Goal: Book appointment/travel/reservation

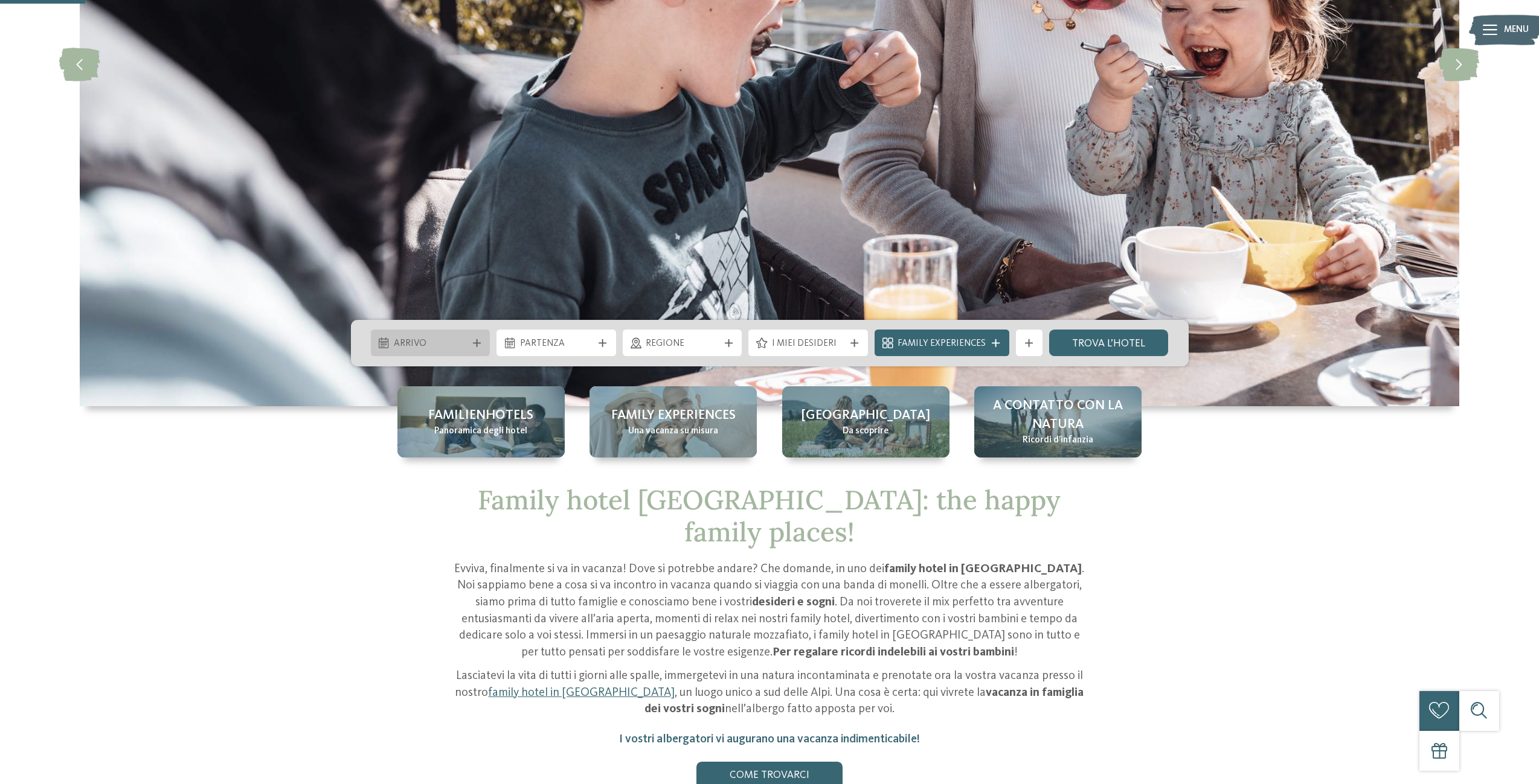
click at [473, 339] on icon at bounding box center [476, 343] width 8 height 8
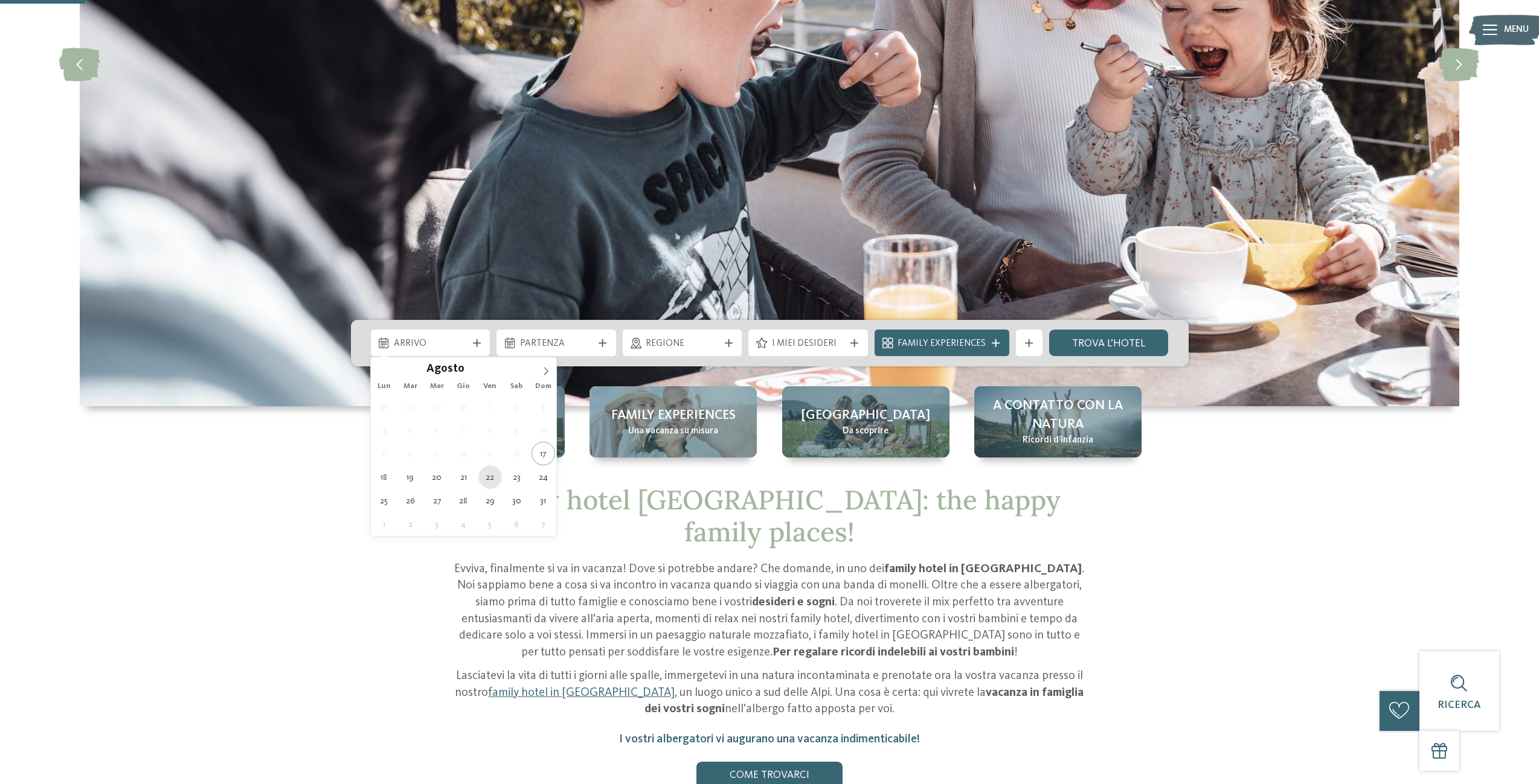
type div "[DATE]"
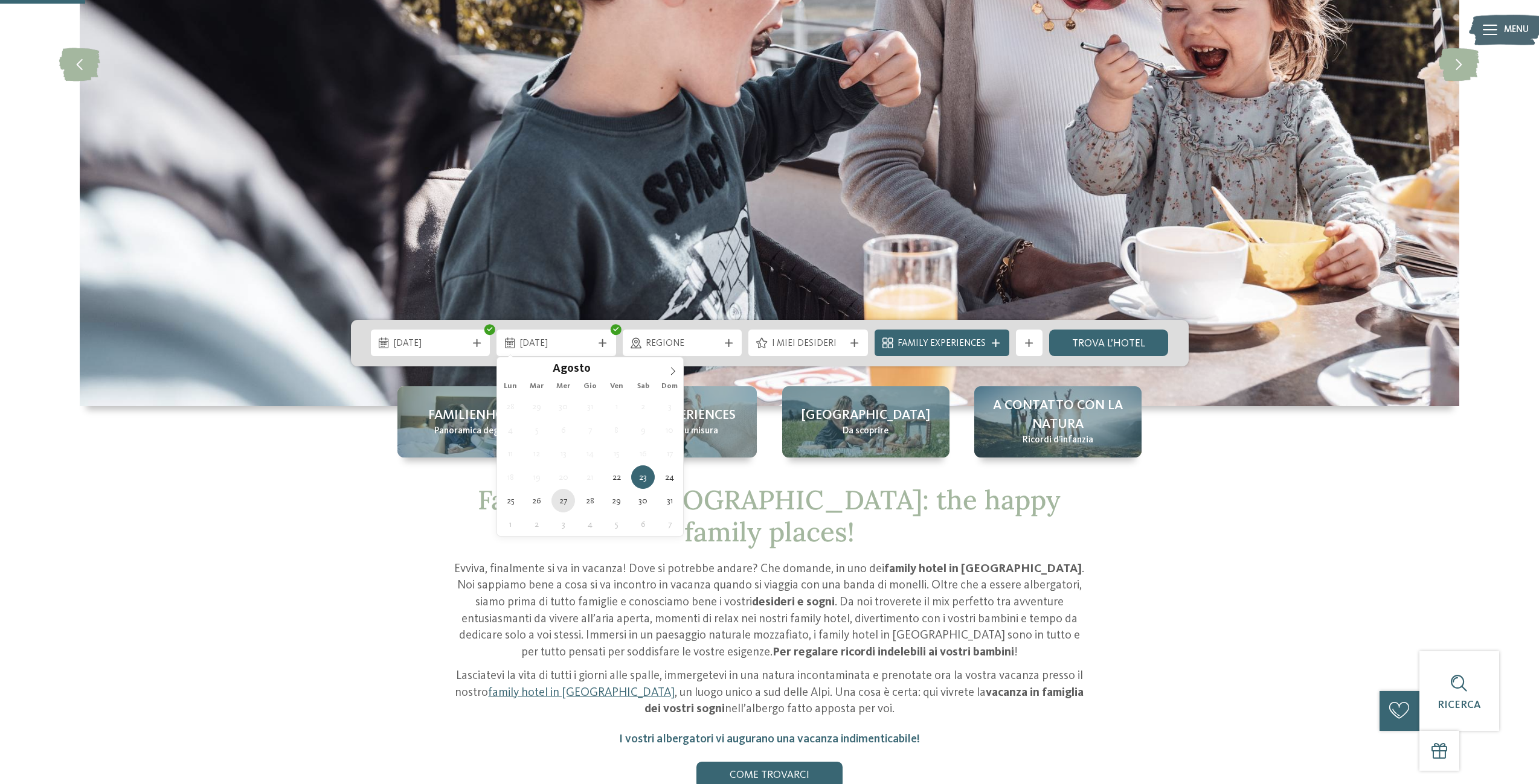
type div "[DATE]"
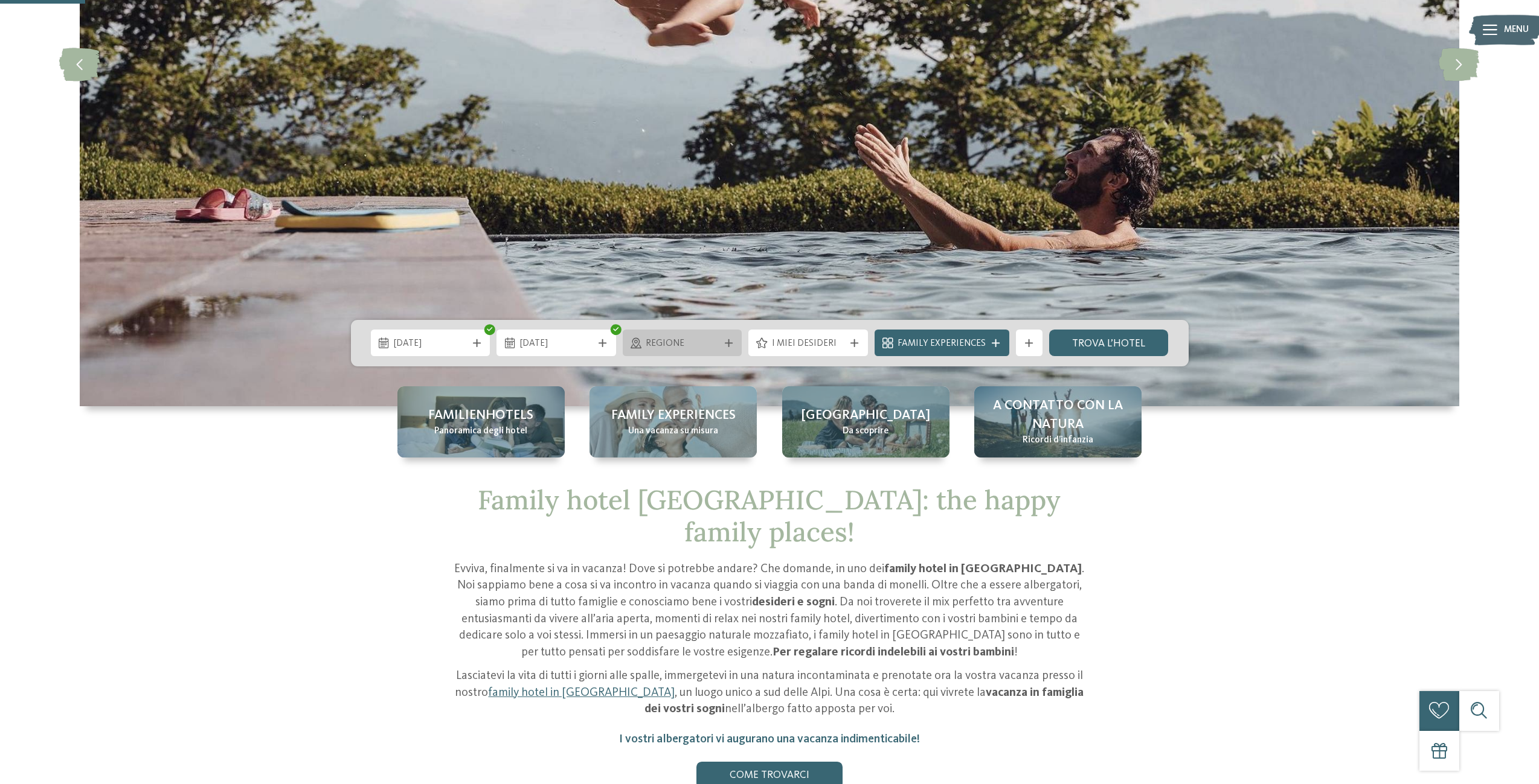
click at [731, 341] on icon at bounding box center [728, 343] width 8 height 8
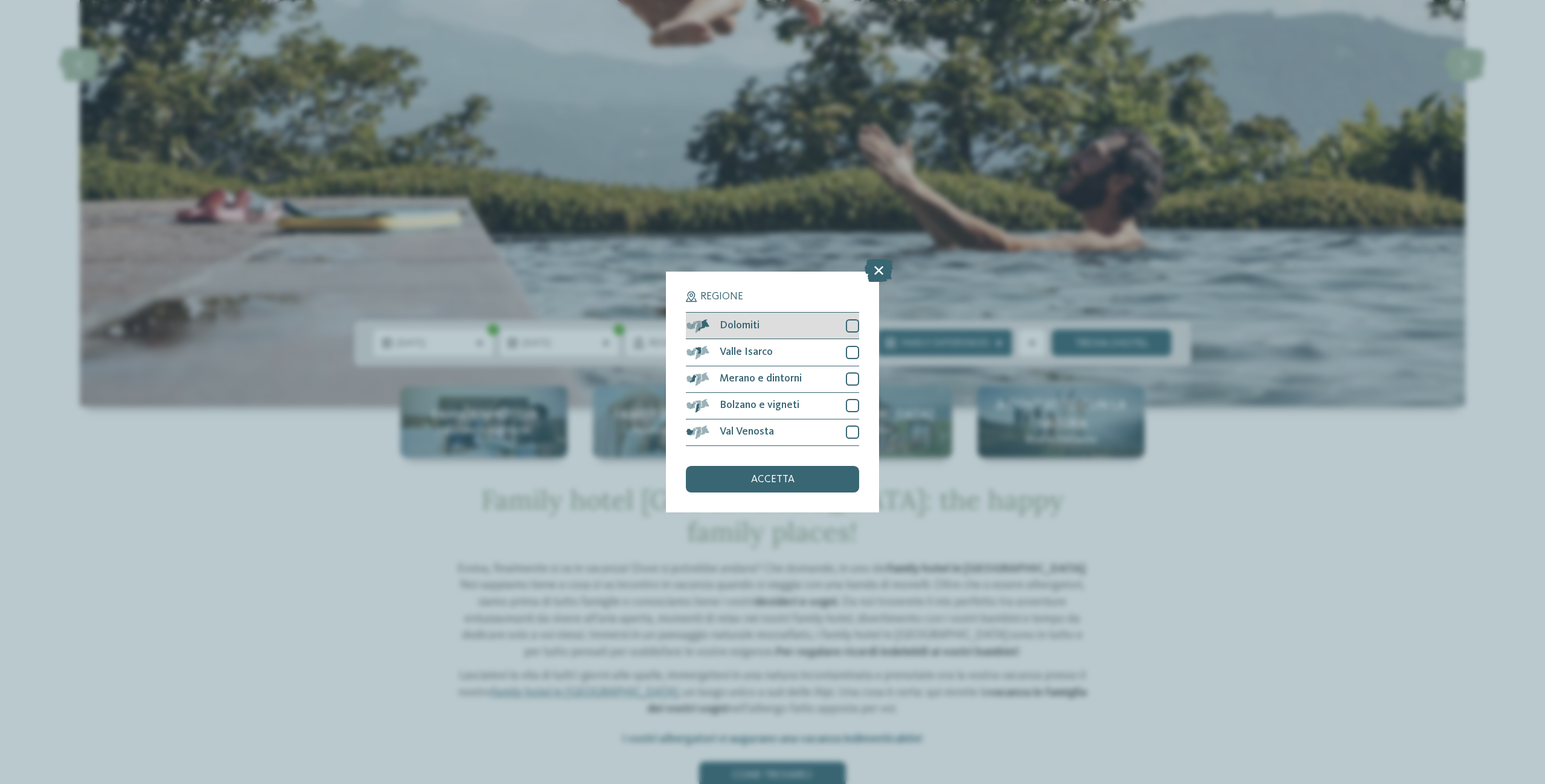
click at [853, 324] on div at bounding box center [852, 326] width 13 height 13
click at [849, 354] on div at bounding box center [852, 352] width 13 height 13
click at [849, 378] on div at bounding box center [852, 379] width 13 height 13
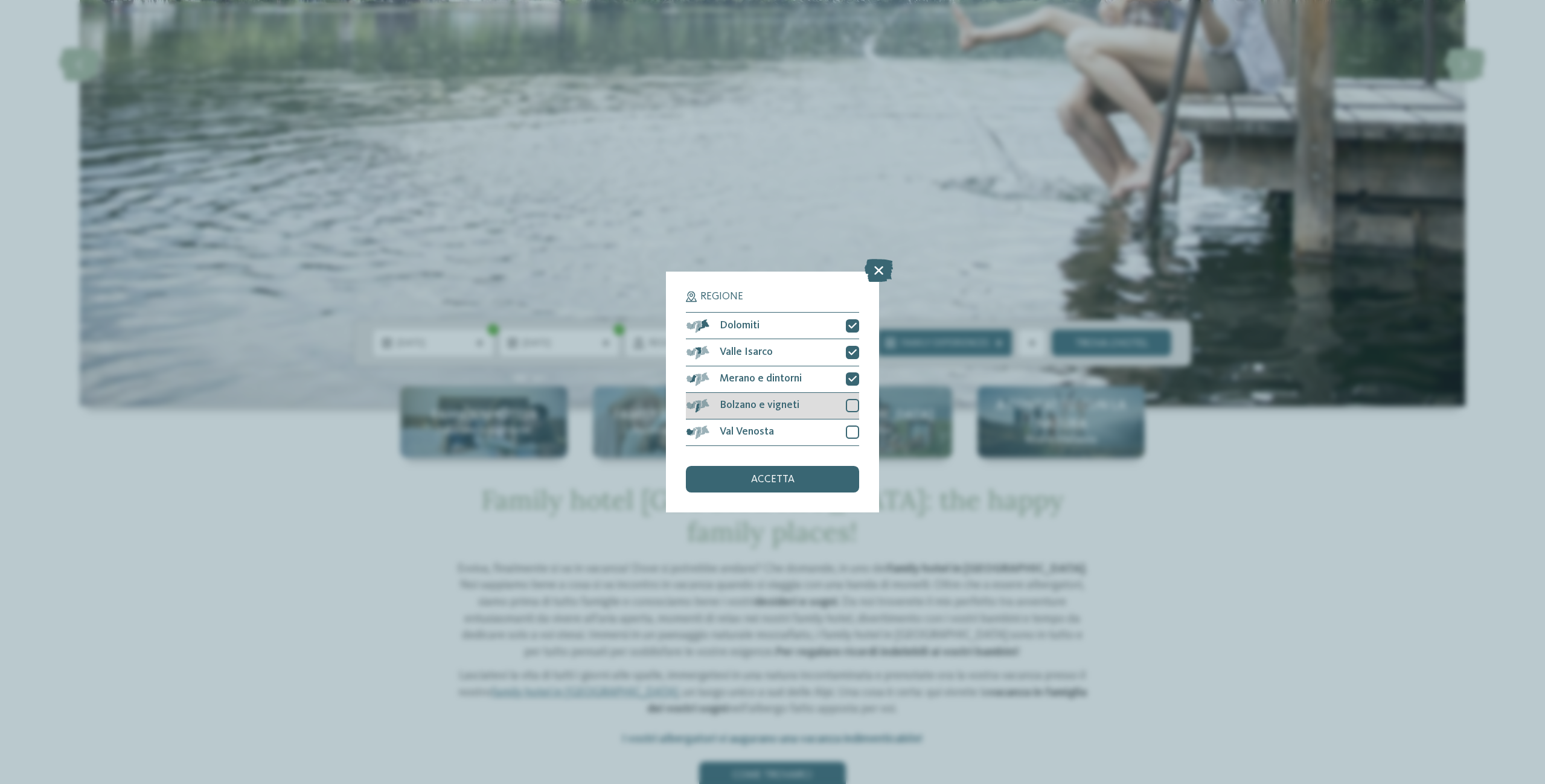
click at [851, 407] on div at bounding box center [852, 405] width 13 height 13
drag, startPoint x: 851, startPoint y: 431, endPoint x: 847, endPoint y: 441, distance: 10.8
click at [851, 431] on div at bounding box center [852, 432] width 13 height 13
click at [810, 479] on div "accetta" at bounding box center [772, 479] width 173 height 27
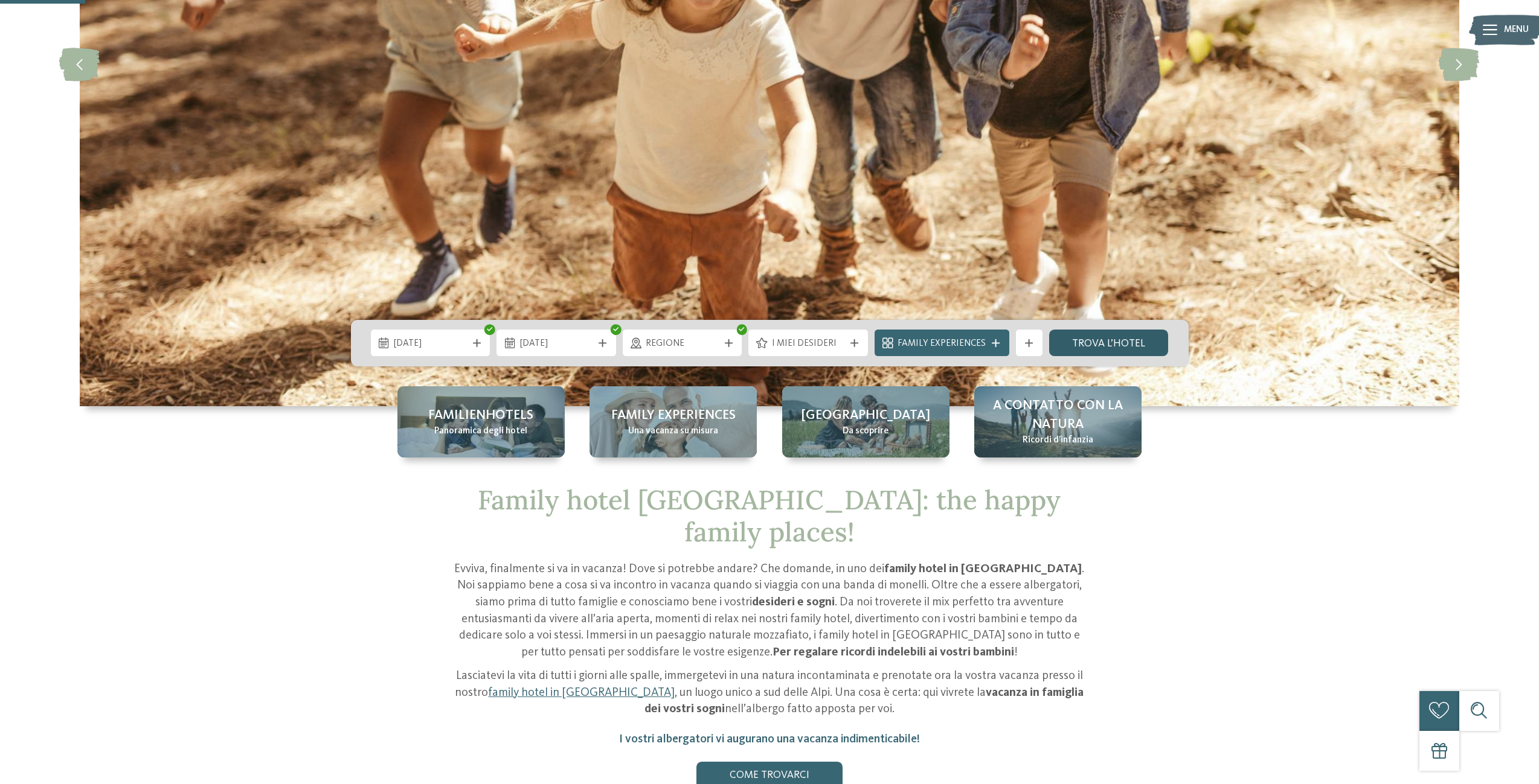
click at [1088, 343] on link "trova l’hotel" at bounding box center [1109, 343] width 120 height 27
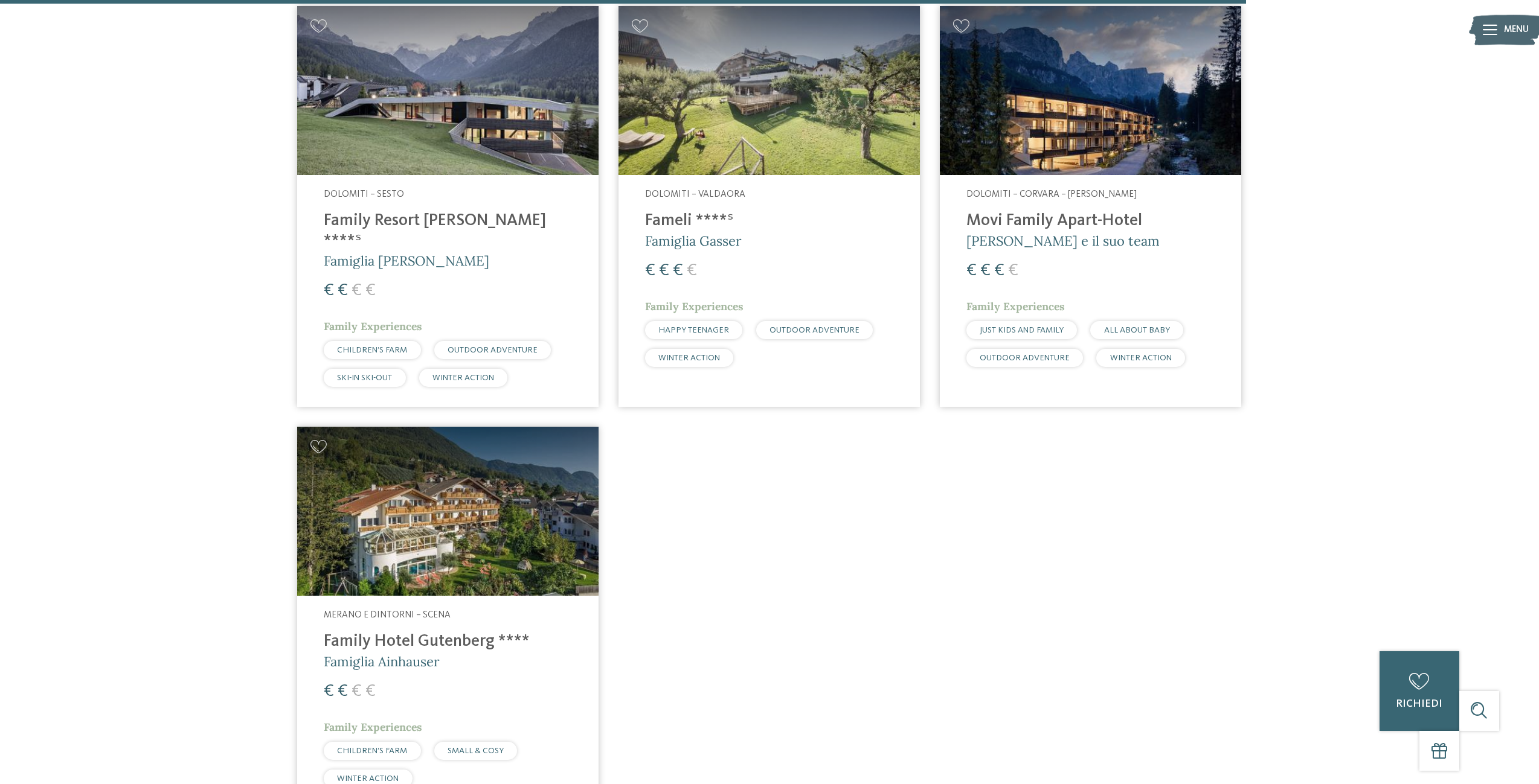
scroll to position [3160, 0]
